Goal: Task Accomplishment & Management: Complete application form

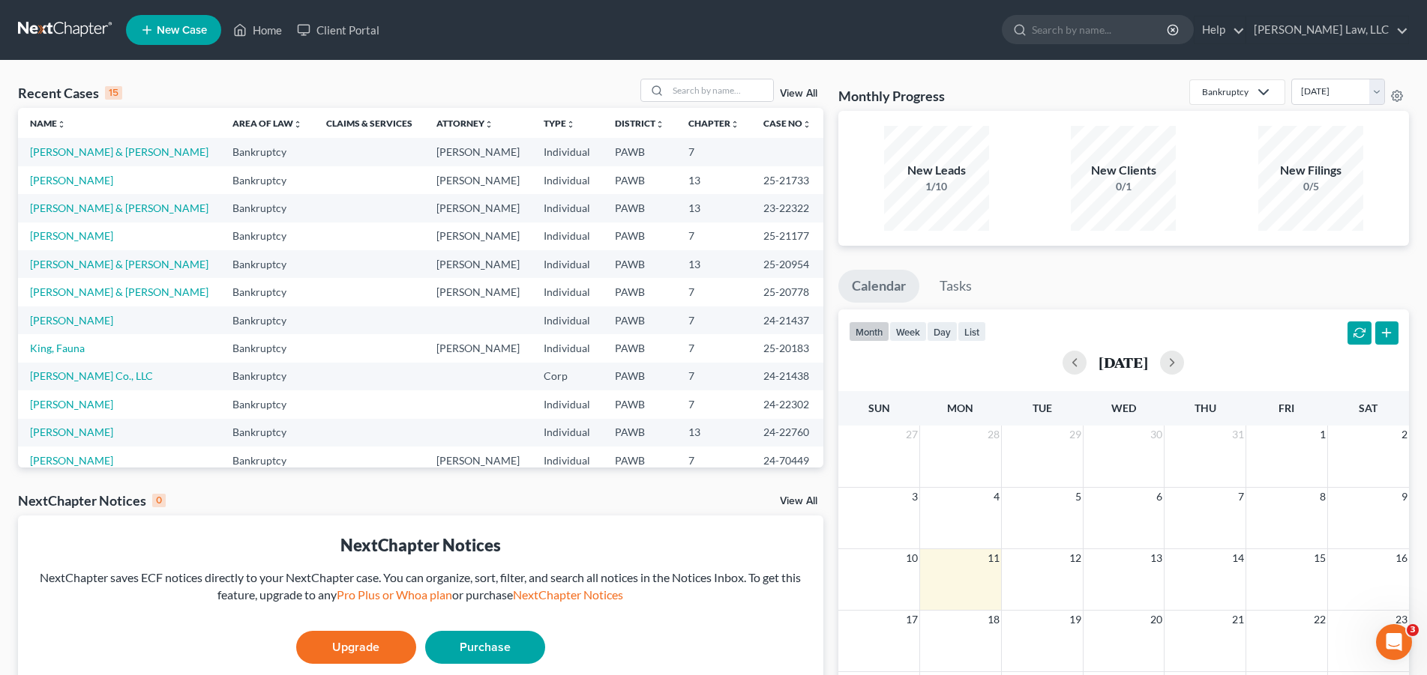
click at [187, 28] on span "New Case" at bounding box center [182, 30] width 50 height 11
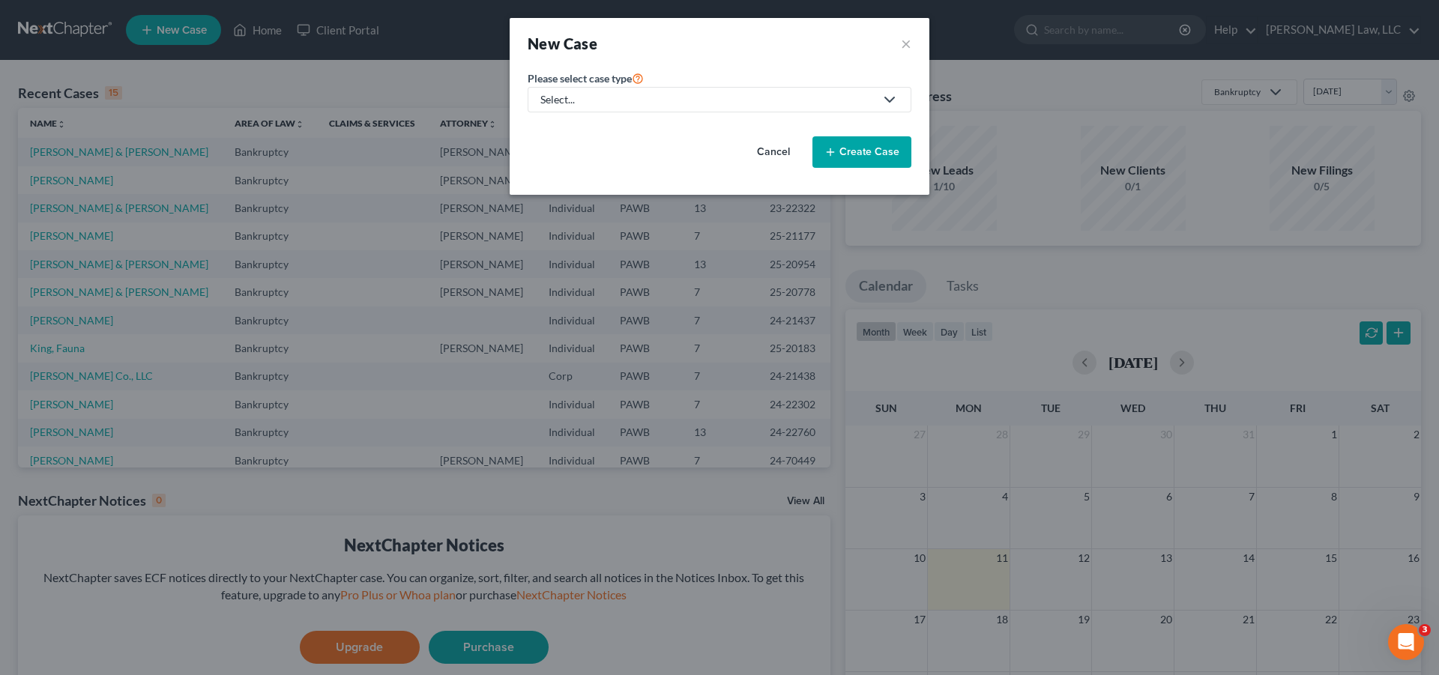
click at [770, 100] on div "Select..." at bounding box center [707, 99] width 334 height 15
click at [586, 129] on div "Bankruptcy" at bounding box center [573, 129] width 62 height 15
select select "69"
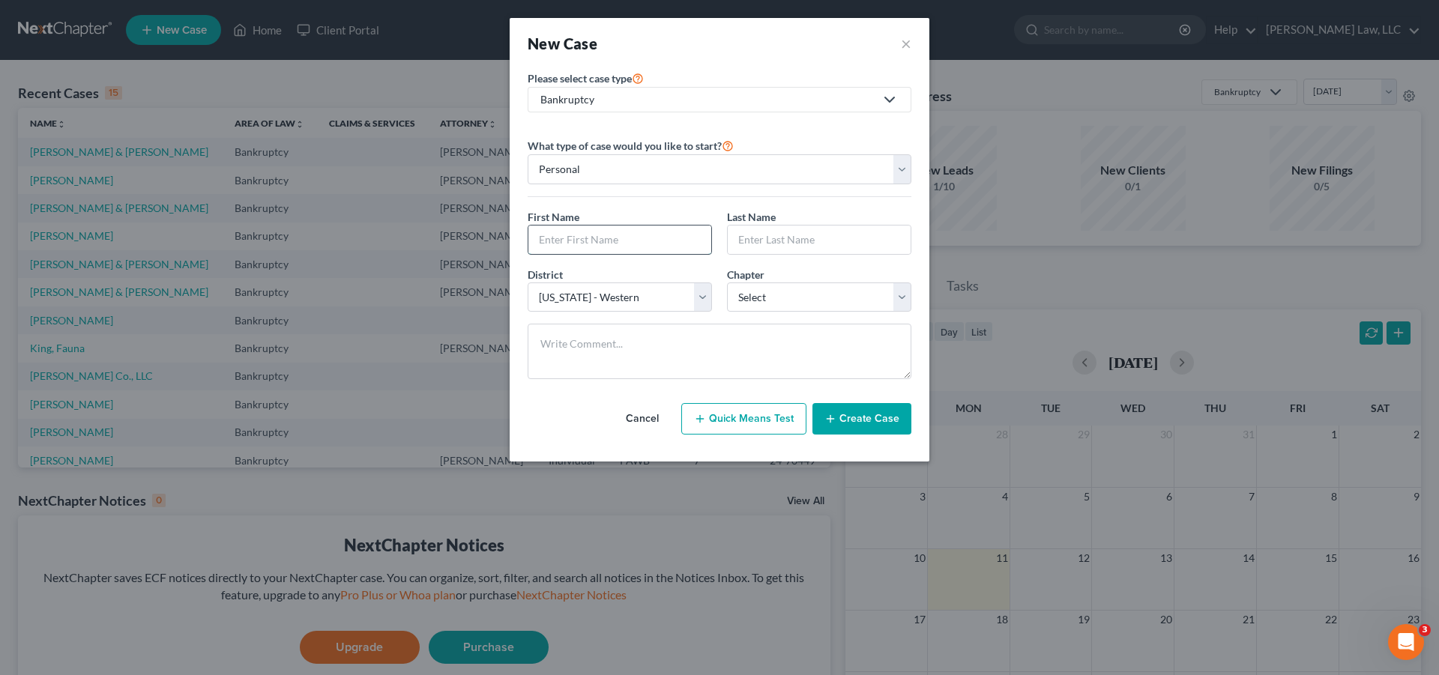
click at [600, 241] on input "text" at bounding box center [619, 240] width 183 height 28
type input "[PERSON_NAME]"
click at [789, 240] on input "text" at bounding box center [819, 240] width 183 height 28
type input "[PERSON_NAME]"
click at [727, 283] on select "Select 7 11 12 13" at bounding box center [819, 298] width 184 height 30
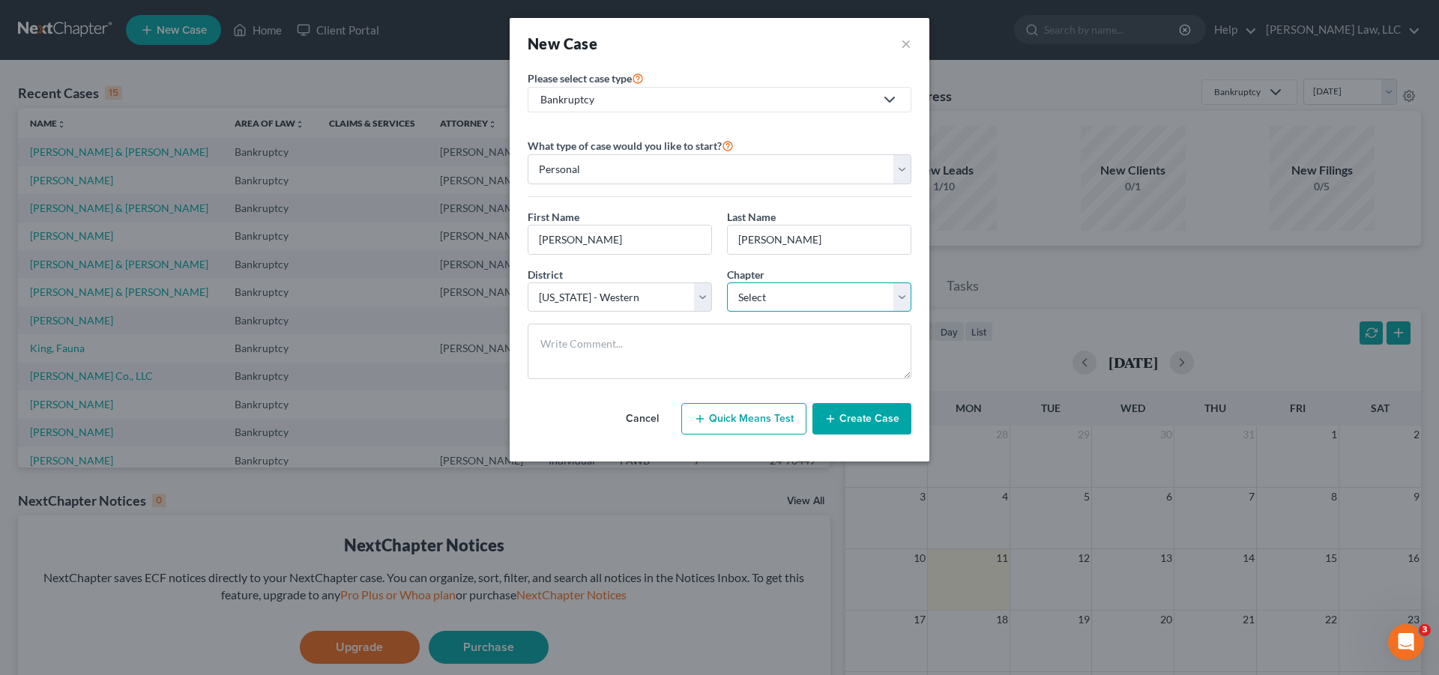
select select "0"
click option "7" at bounding box center [0, 0] width 0 height 0
click at [864, 418] on button "Create Case" at bounding box center [862, 418] width 99 height 31
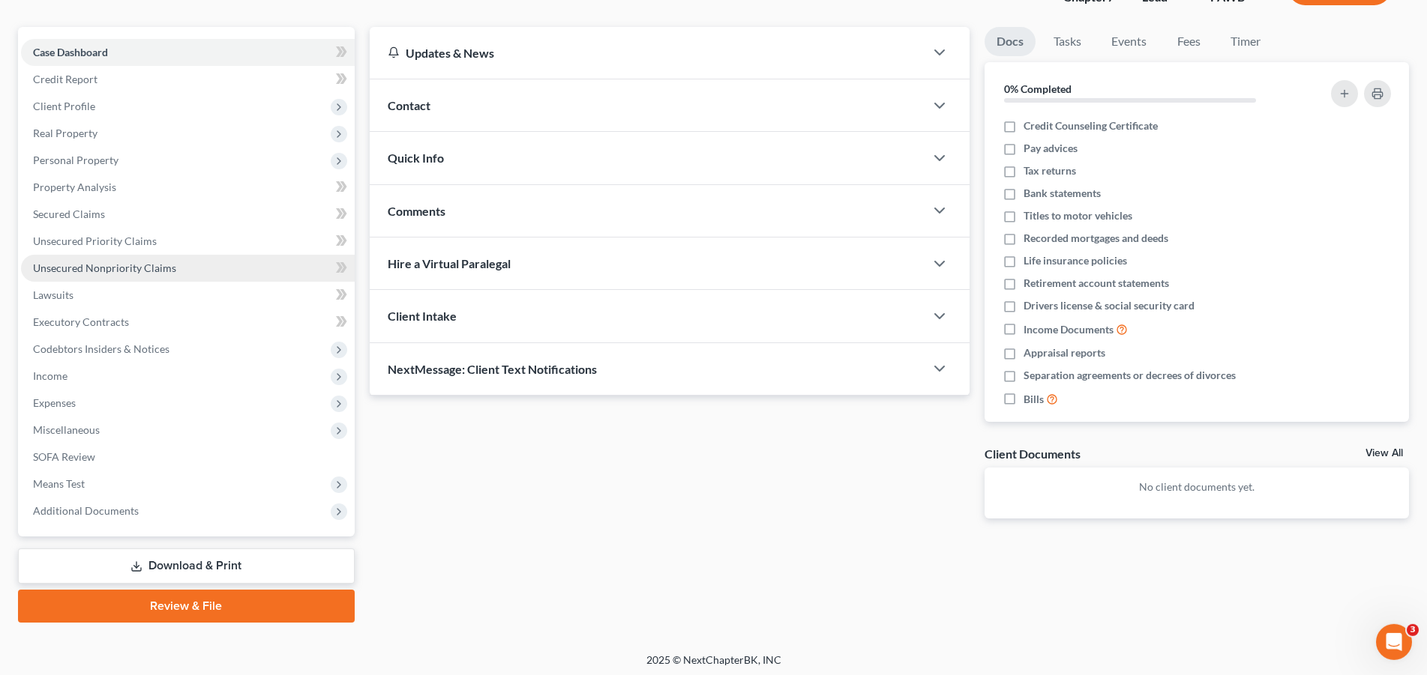
scroll to position [120, 0]
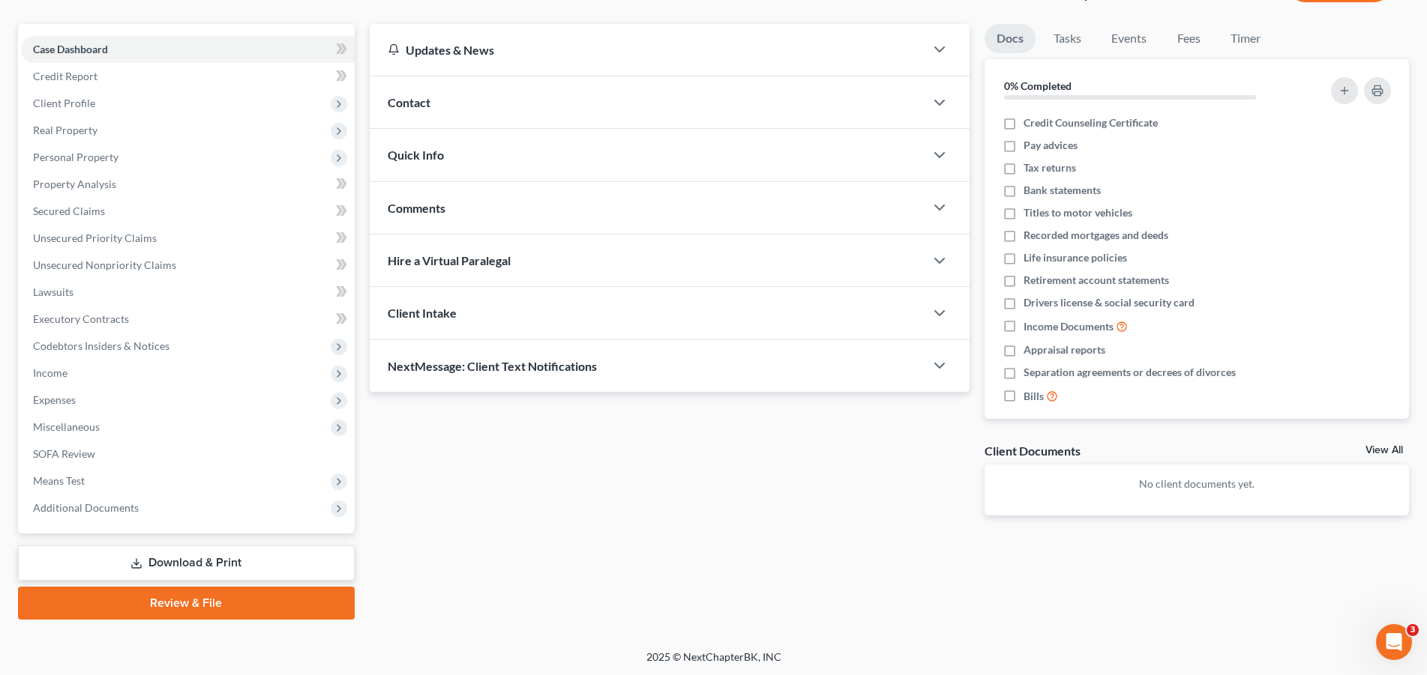
click at [201, 555] on link "Download & Print" at bounding box center [186, 563] width 337 height 35
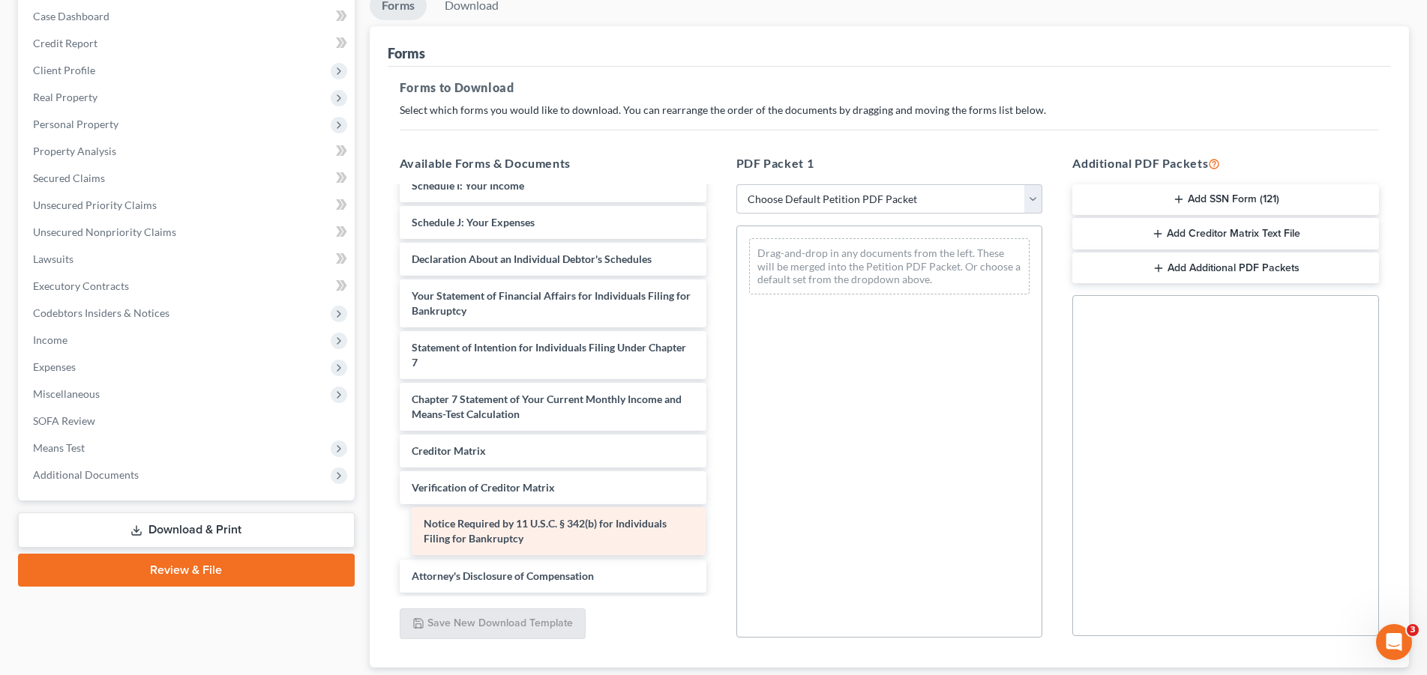
scroll to position [276, 0]
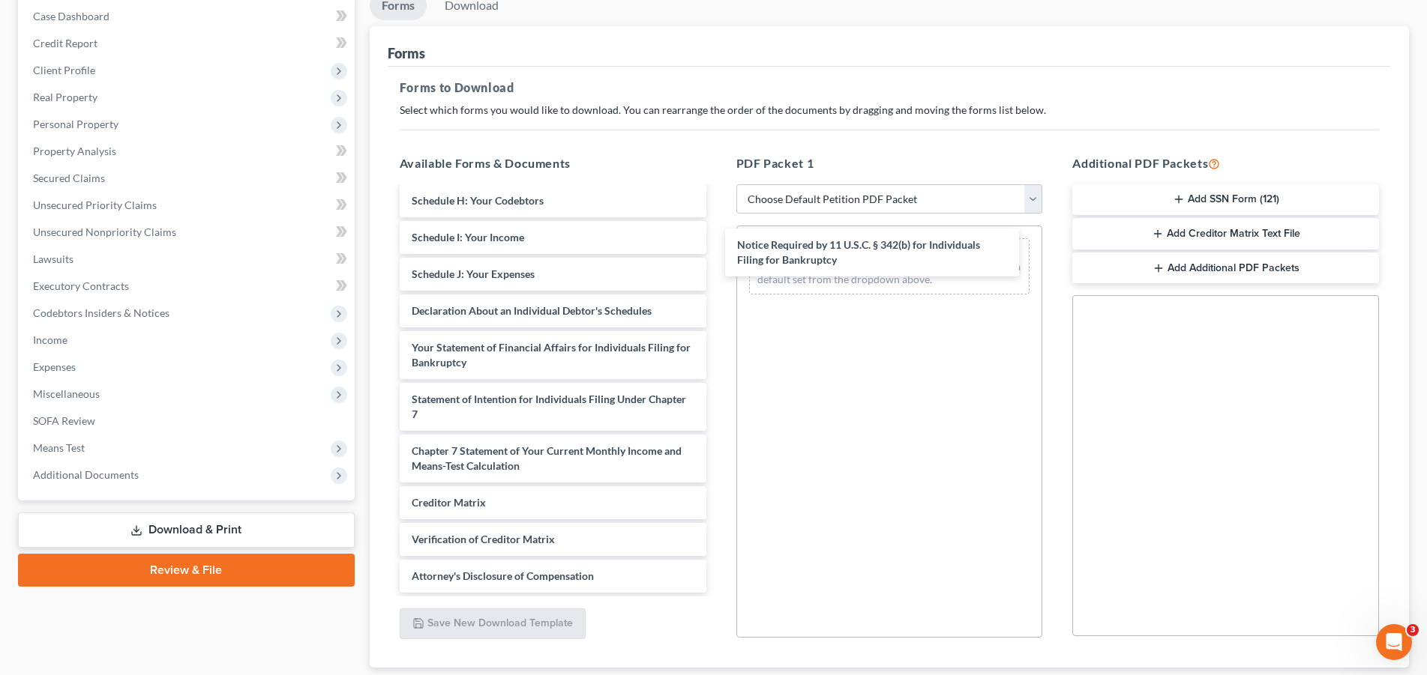
drag, startPoint x: 519, startPoint y: 534, endPoint x: 838, endPoint y: 277, distance: 410.0
click at [718, 264] on div "Notice Required by 11 U.S.C. § 342(b) for Individuals Filing for Bankruptcy Vol…" at bounding box center [553, 252] width 331 height 681
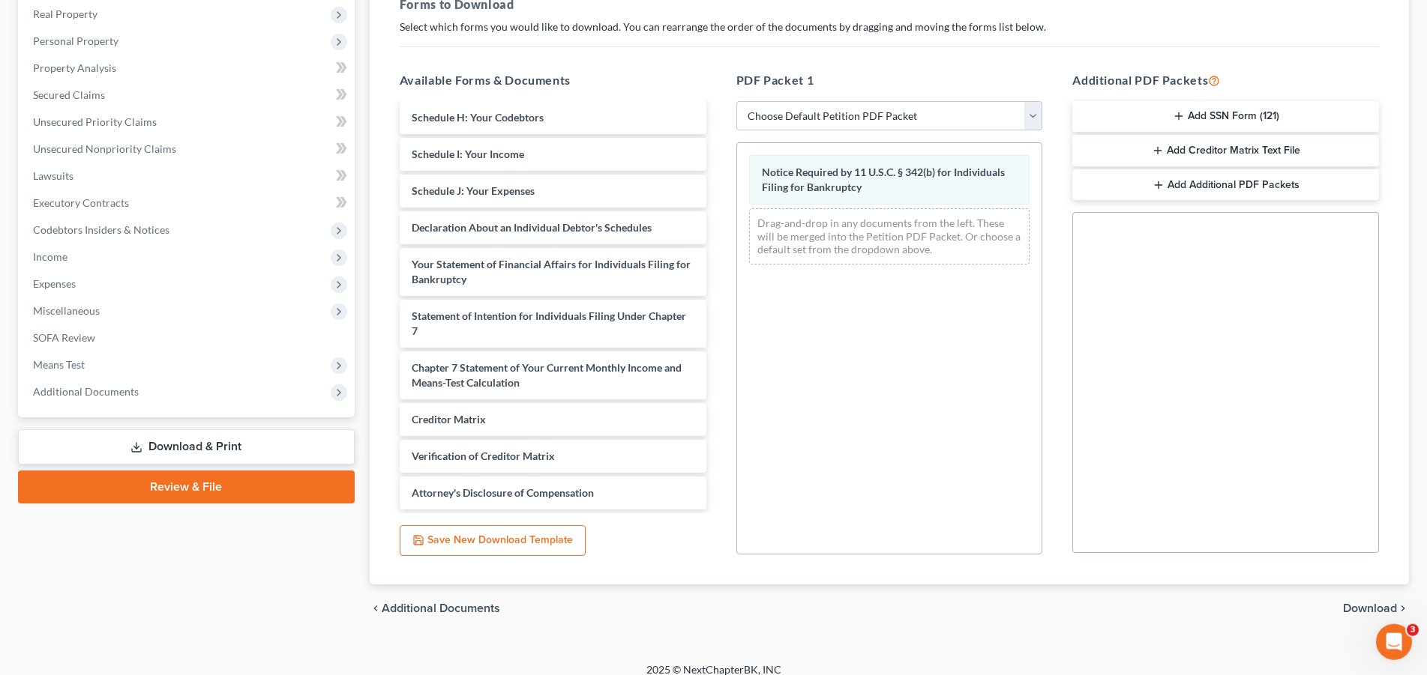
scroll to position [250, 0]
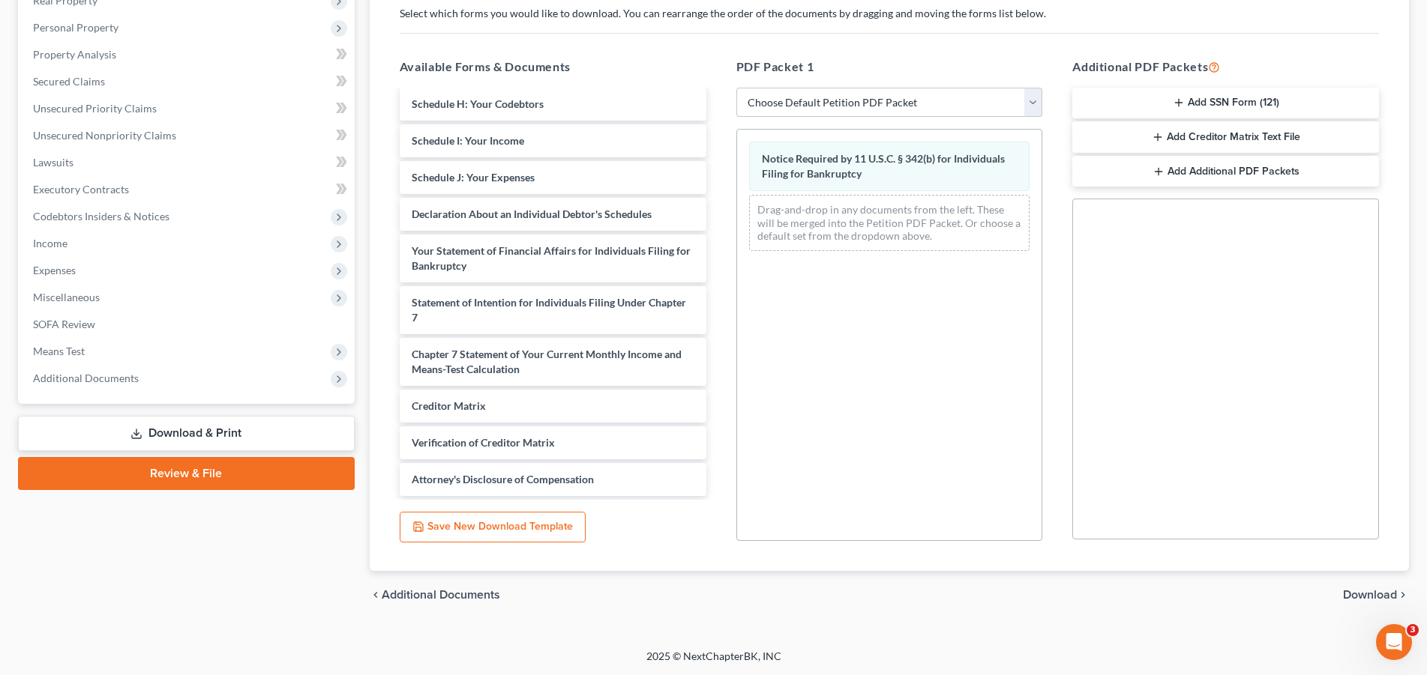
click at [1390, 593] on span "Download" at bounding box center [1370, 595] width 54 height 12
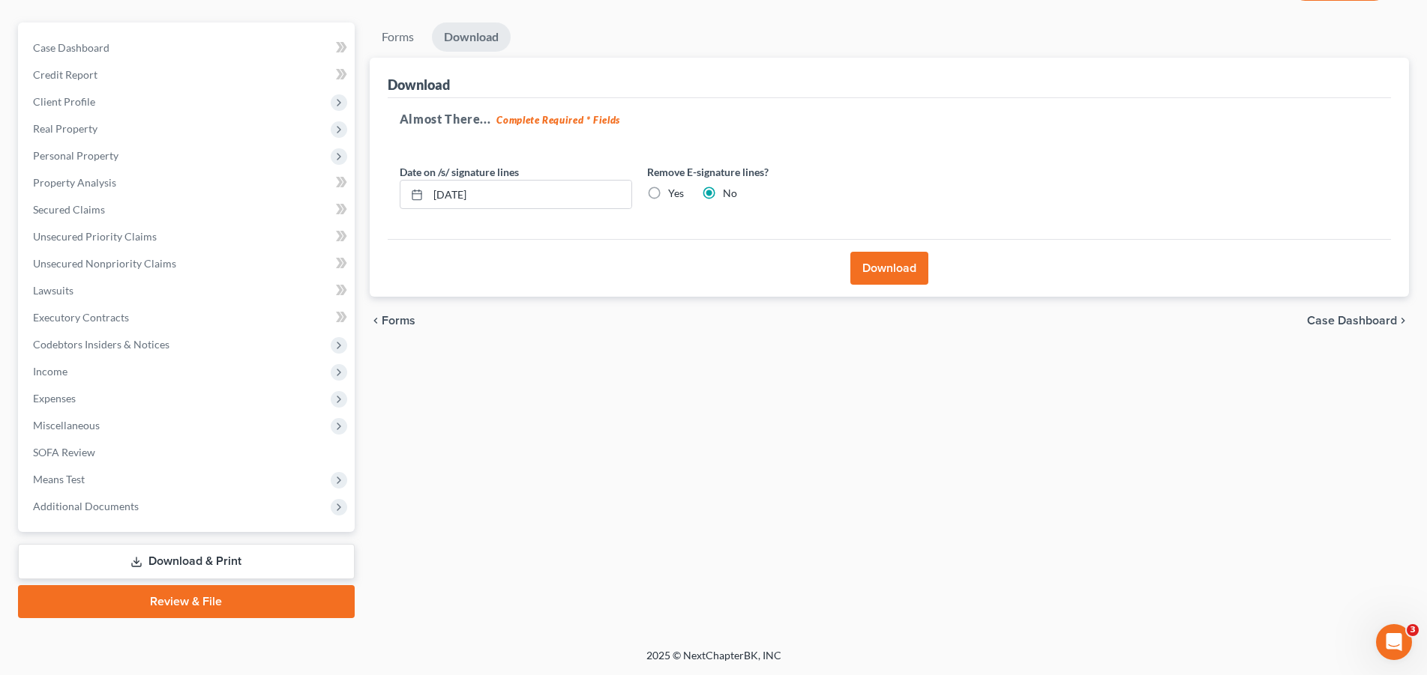
scroll to position [120, 0]
click at [668, 196] on label "Yes" at bounding box center [676, 194] width 16 height 15
click at [674, 196] on input "Yes" at bounding box center [679, 192] width 10 height 10
radio input "true"
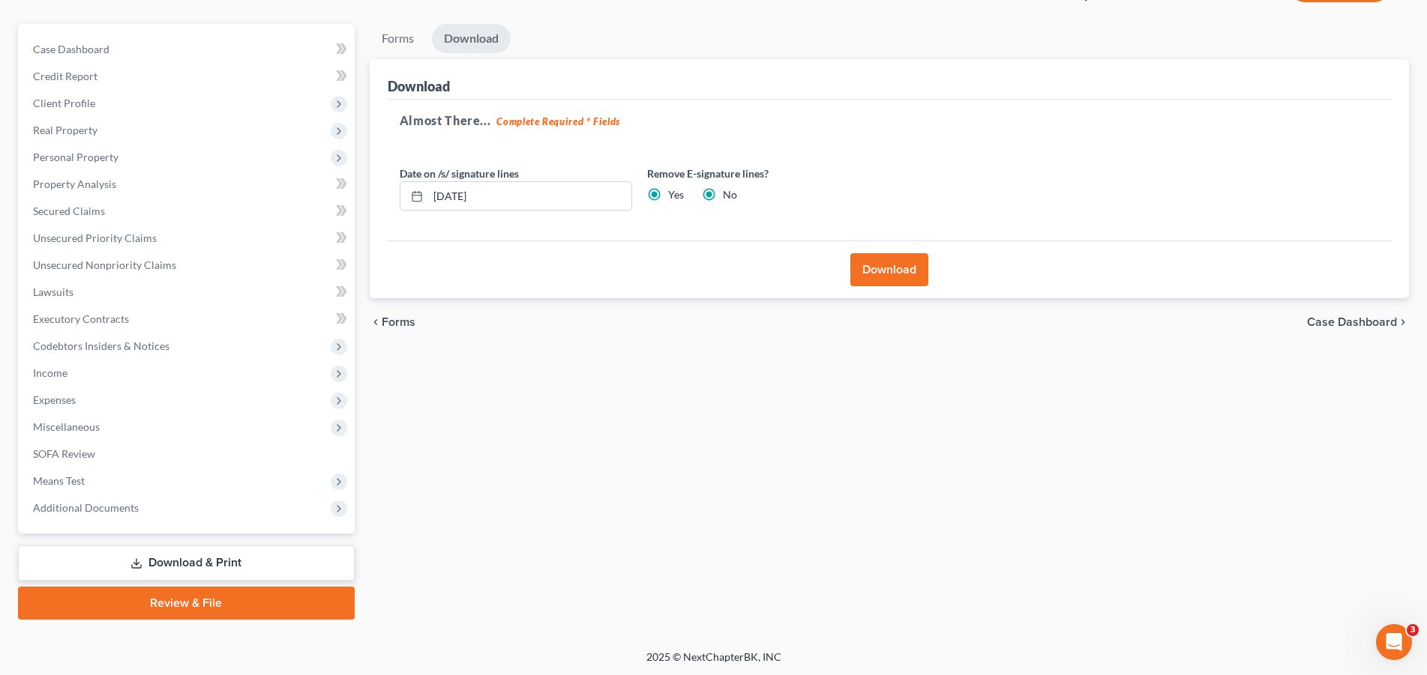
radio input "false"
click at [872, 267] on button "Download" at bounding box center [889, 269] width 78 height 33
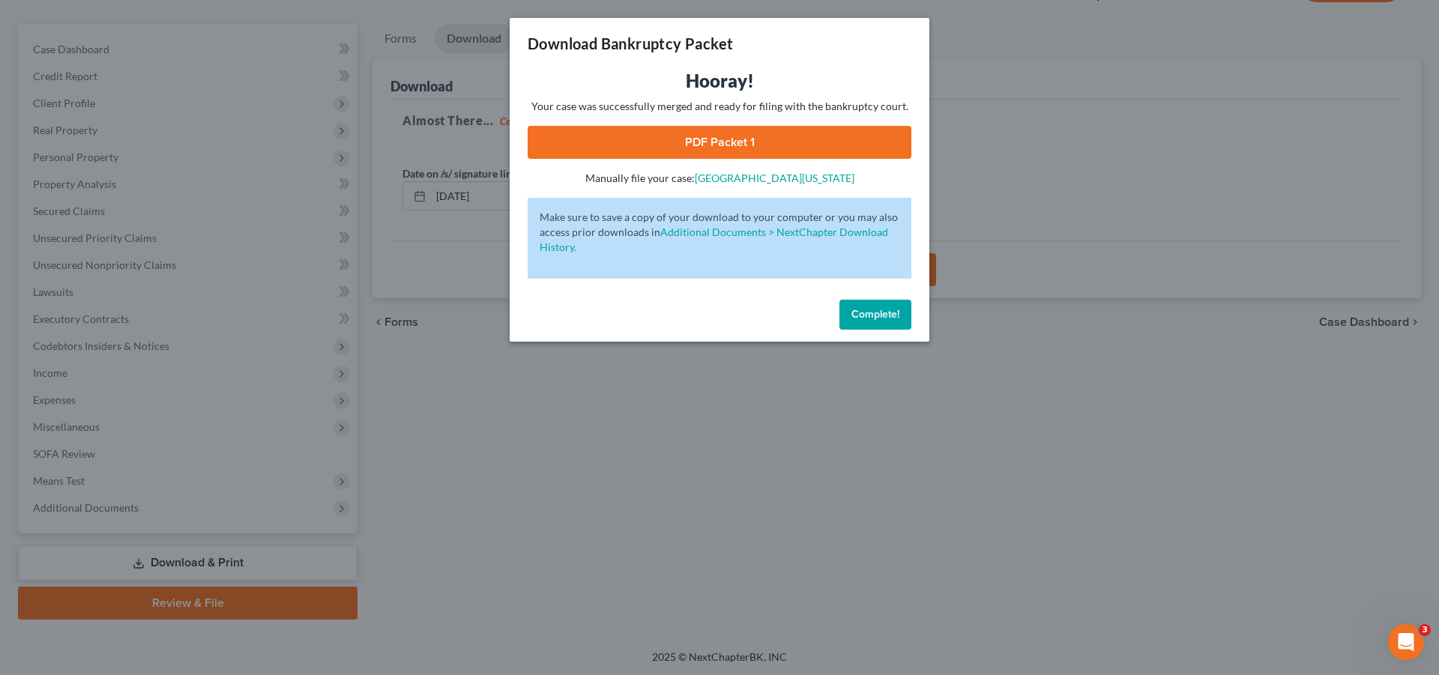
click at [727, 146] on link "PDF Packet 1" at bounding box center [720, 142] width 384 height 33
click at [879, 322] on button "Complete!" at bounding box center [876, 315] width 72 height 30
